Goal: Task Accomplishment & Management: Use online tool/utility

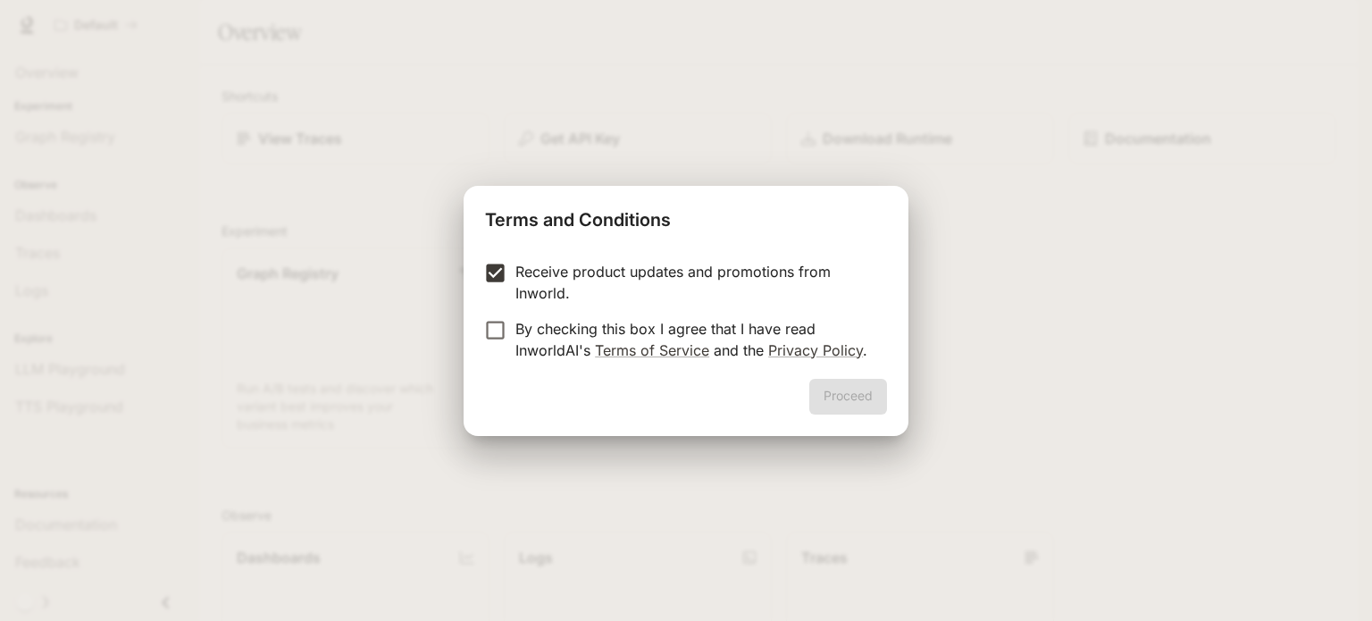
click at [497, 315] on form "Receive product updates and promotions from Inworld. By checking this box I agr…" at bounding box center [686, 311] width 402 height 100
click at [842, 399] on button "Proceed" at bounding box center [848, 397] width 78 height 36
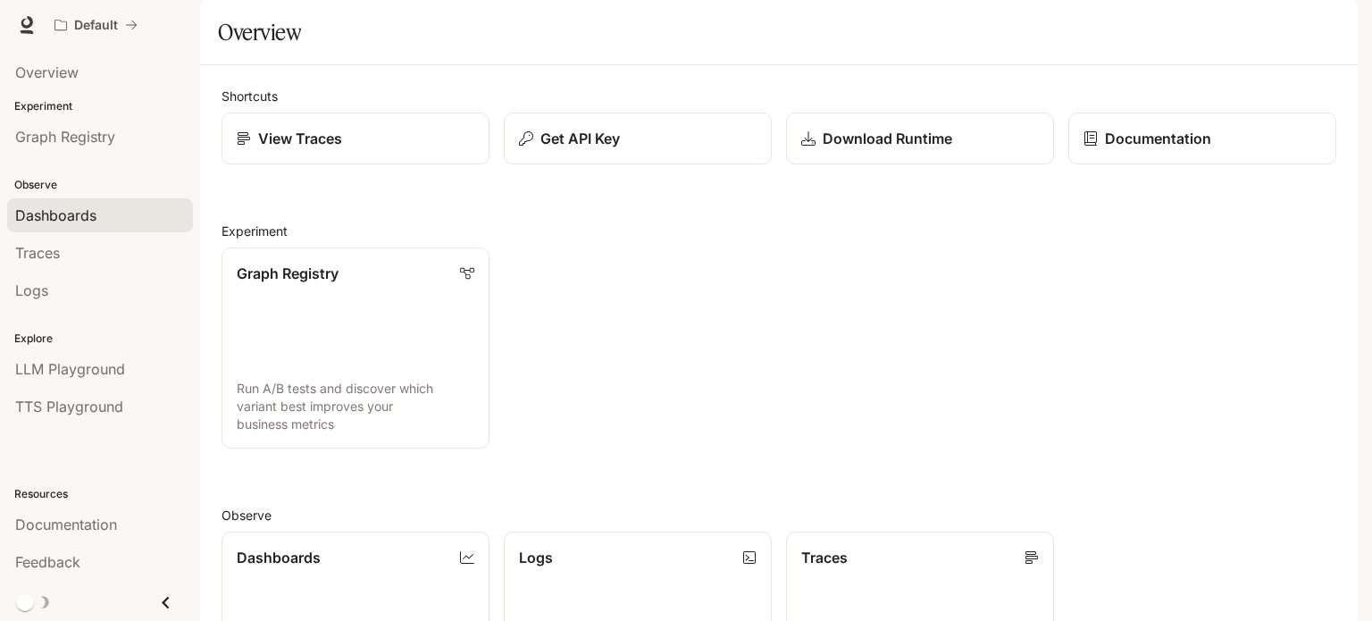
click at [57, 208] on span "Dashboards" at bounding box center [55, 215] width 81 height 21
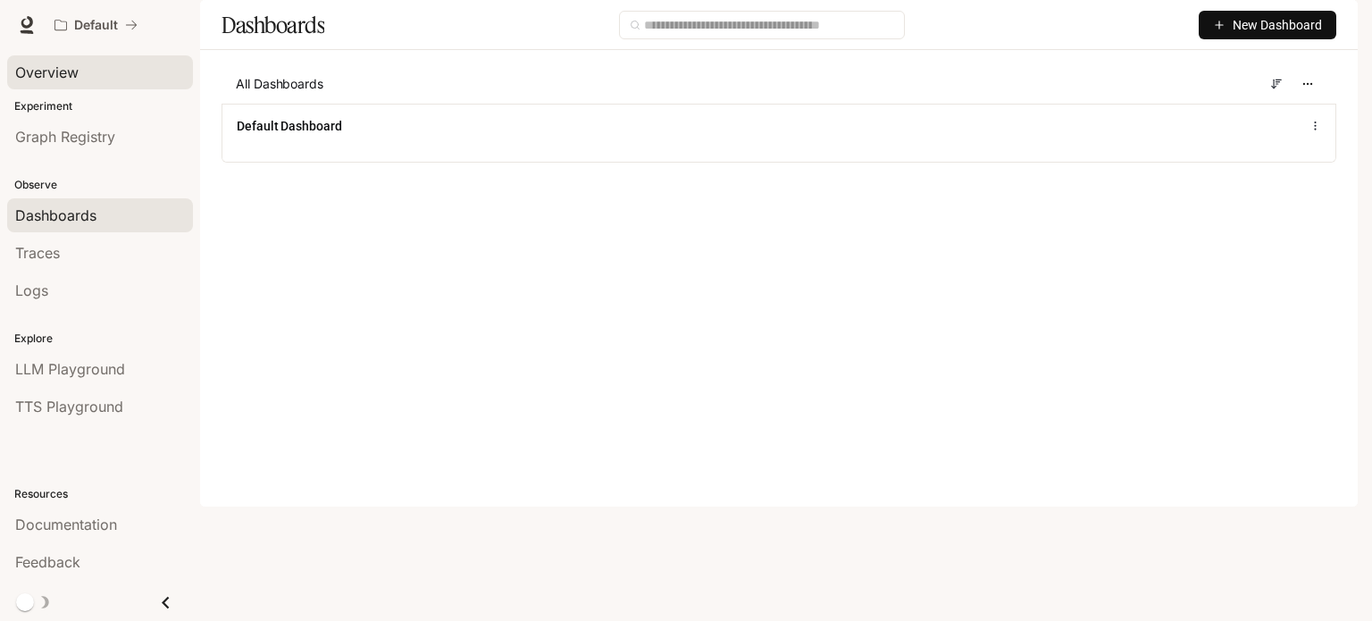
click at [46, 70] on span "Overview" at bounding box center [46, 72] width 63 height 21
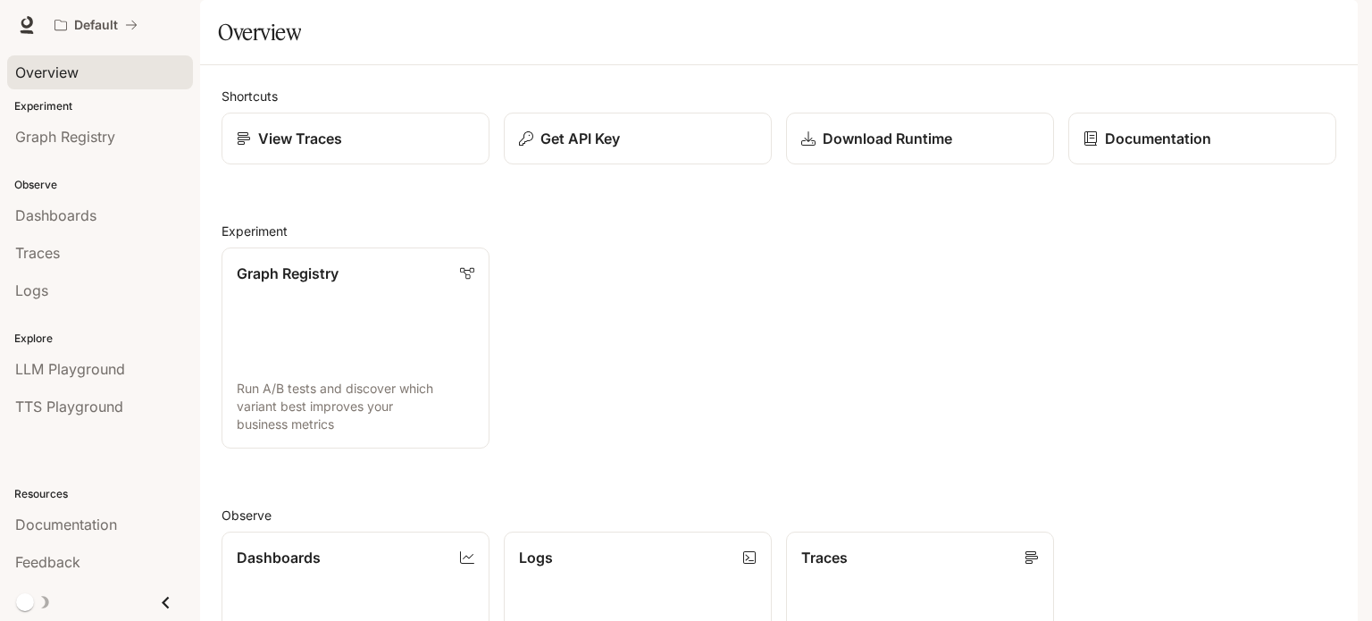
scroll to position [357, 0]
click at [234, 531] on link "Dashboards View and analyze your workspace metrics" at bounding box center [356, 632] width 271 height 203
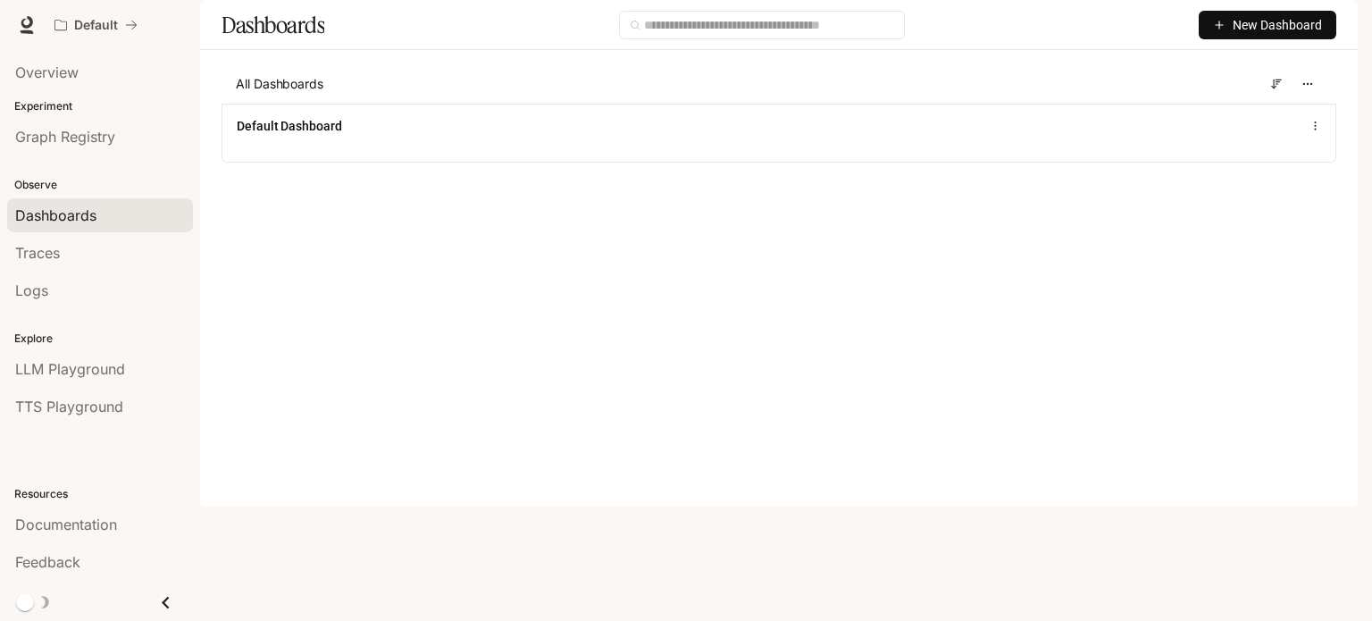
click at [327, 189] on div "All Dashboards Default Dashboard" at bounding box center [779, 126] width 1158 height 125
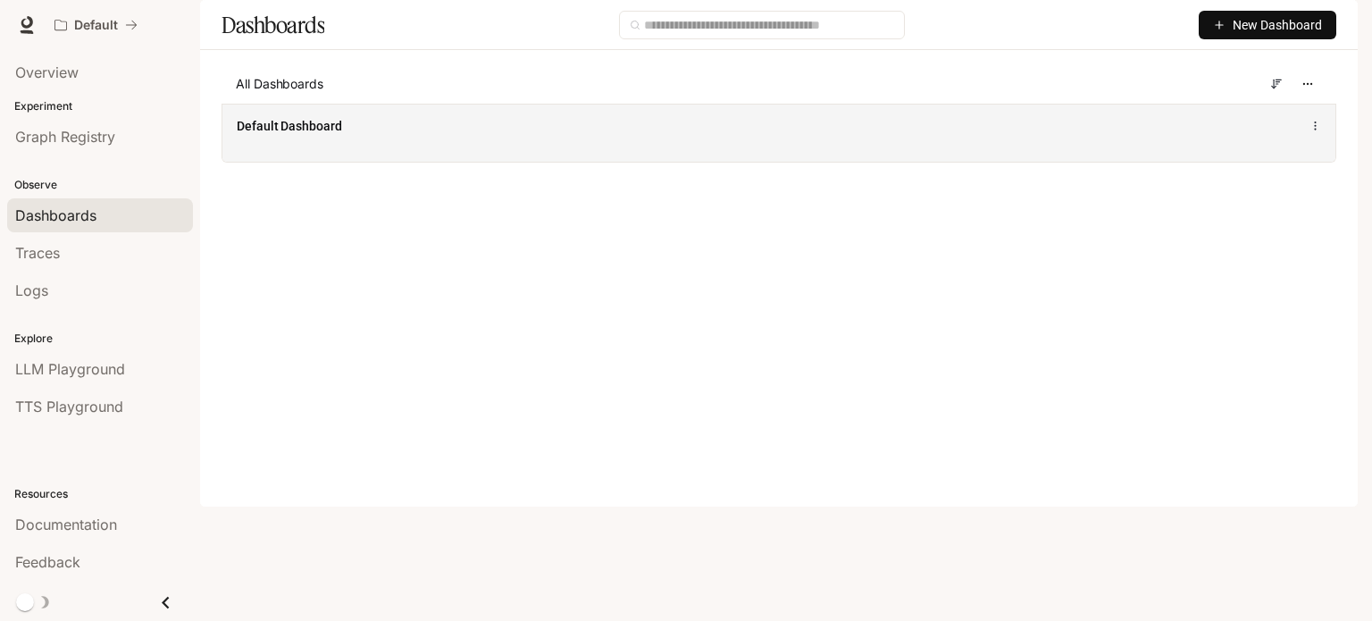
click at [364, 135] on div "Default Dashboard" at bounding box center [550, 126] width 626 height 18
